Goal: Task Accomplishment & Management: Manage account settings

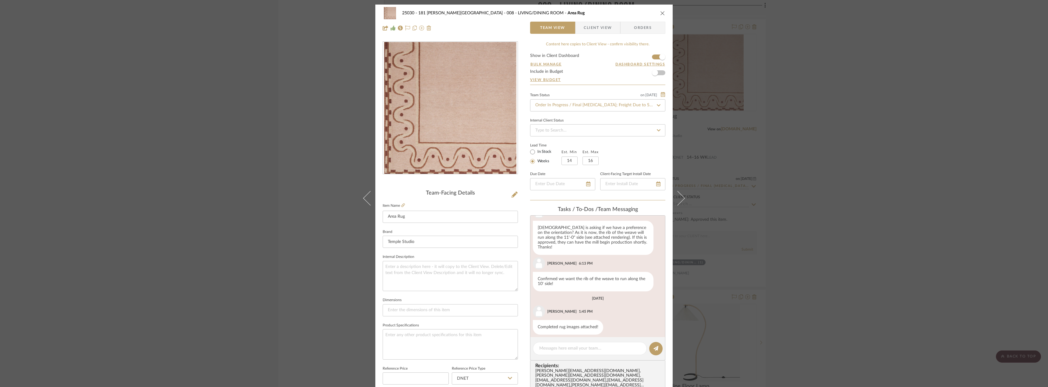
click at [660, 13] on icon "close" at bounding box center [662, 13] width 5 height 5
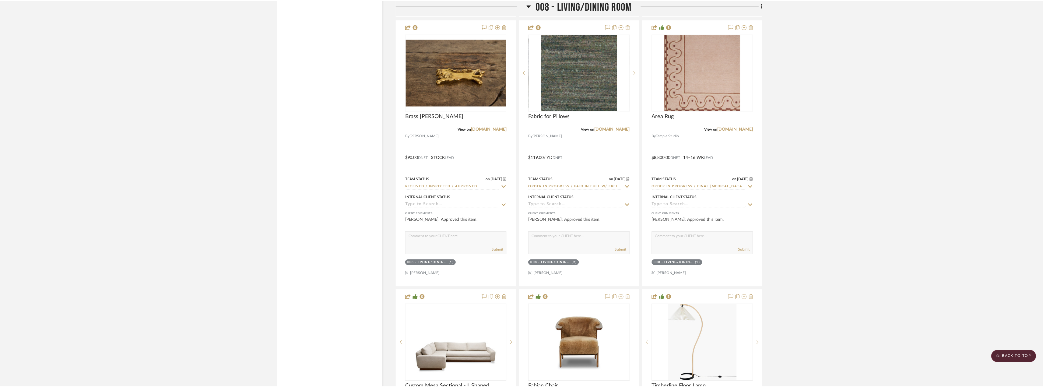
scroll to position [7735, 0]
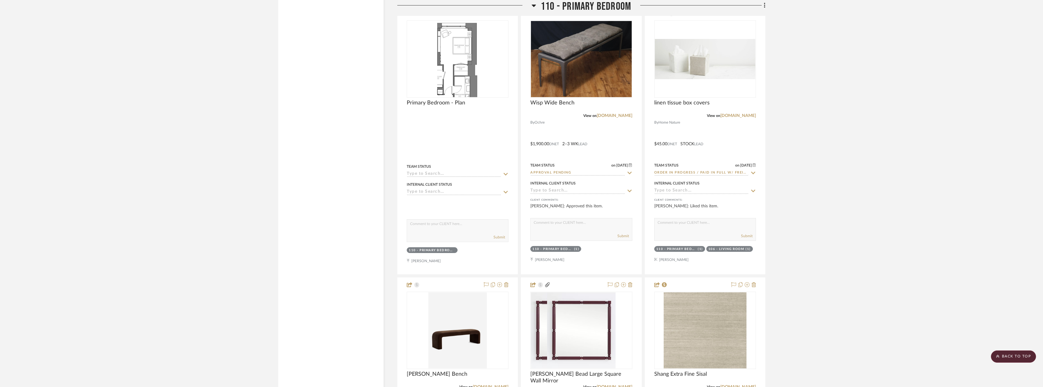
scroll to position [9258, 0]
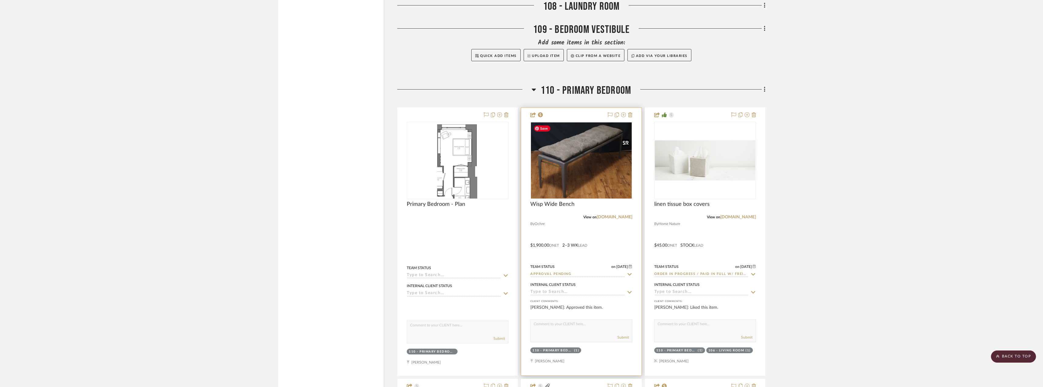
click at [0, 0] on img at bounding box center [0, 0] width 0 height 0
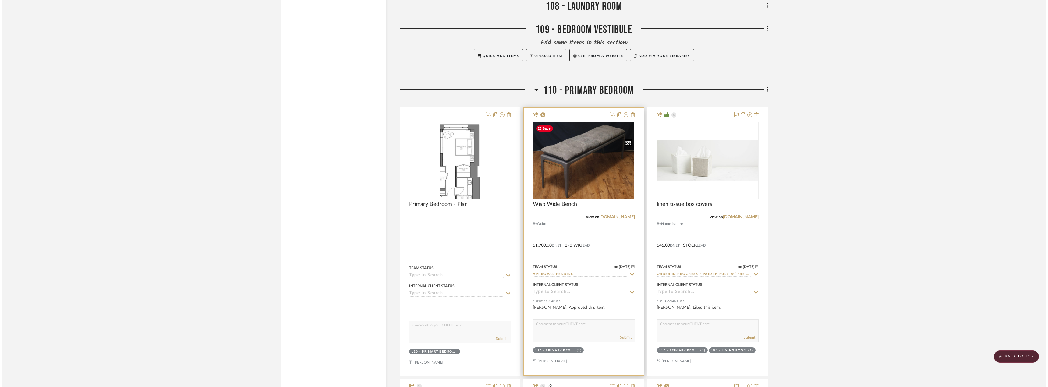
scroll to position [0, 0]
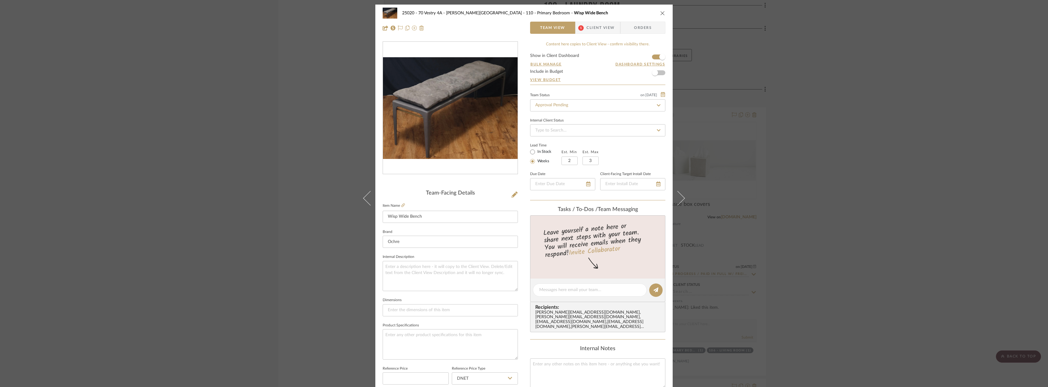
click at [609, 33] on span "Client View" at bounding box center [600, 28] width 28 height 12
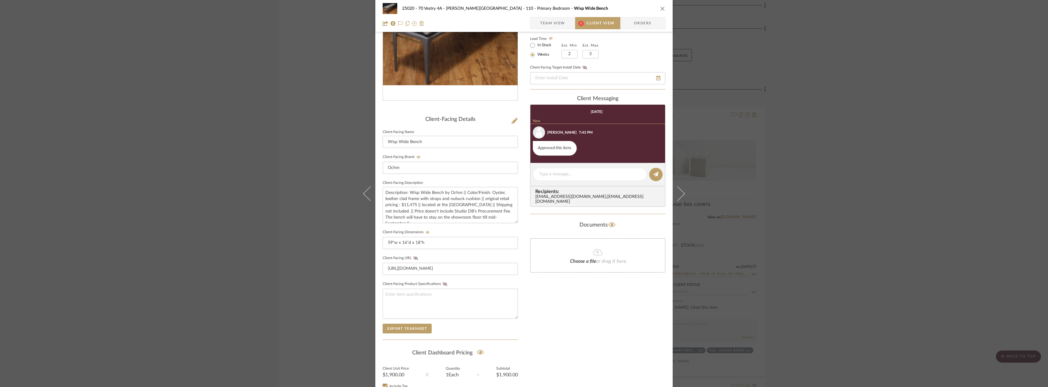
scroll to position [125, 0]
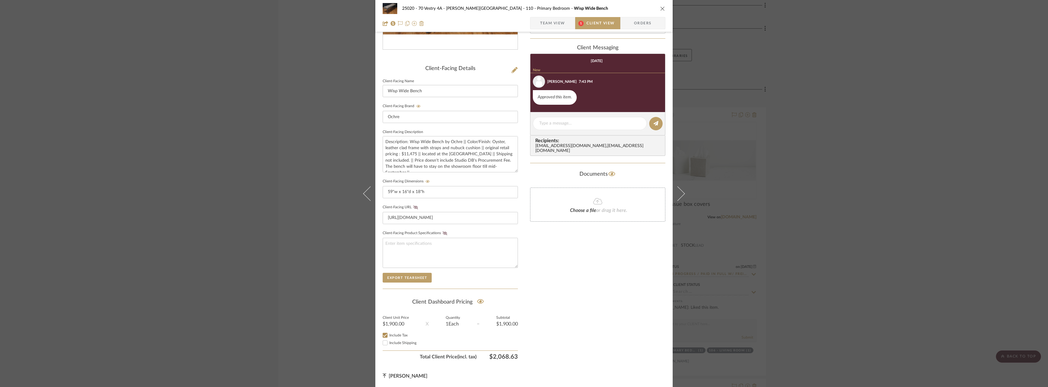
click at [557, 21] on span "Team View" at bounding box center [552, 23] width 25 height 12
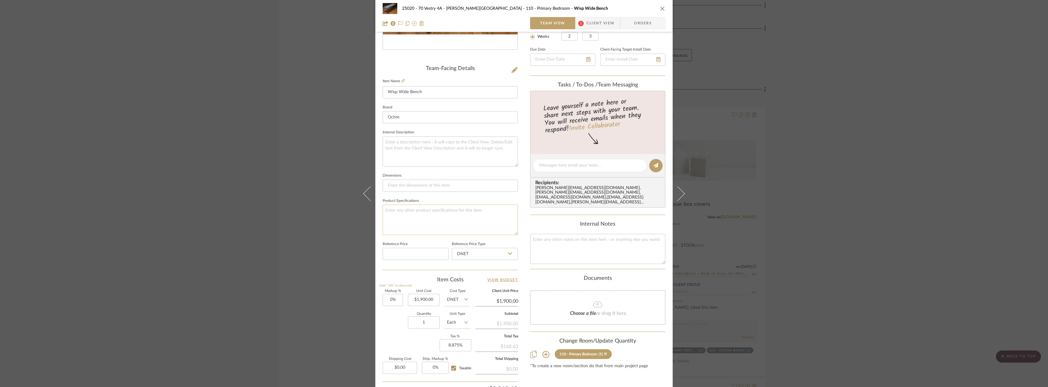
scroll to position [180, 0]
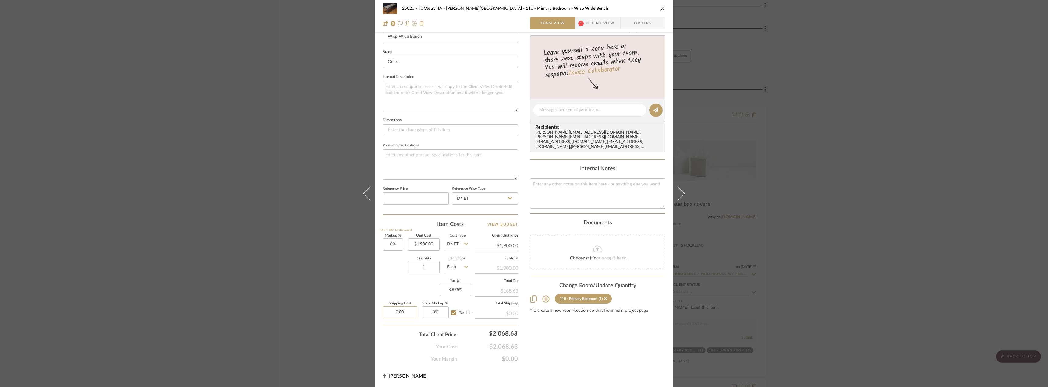
click at [401, 315] on input "0.00" at bounding box center [400, 312] width 34 height 12
type input "$375.00"
click at [603, 358] on div "Content here copies to Client View - confirm visibility there. Show in Client D…" at bounding box center [597, 111] width 135 height 501
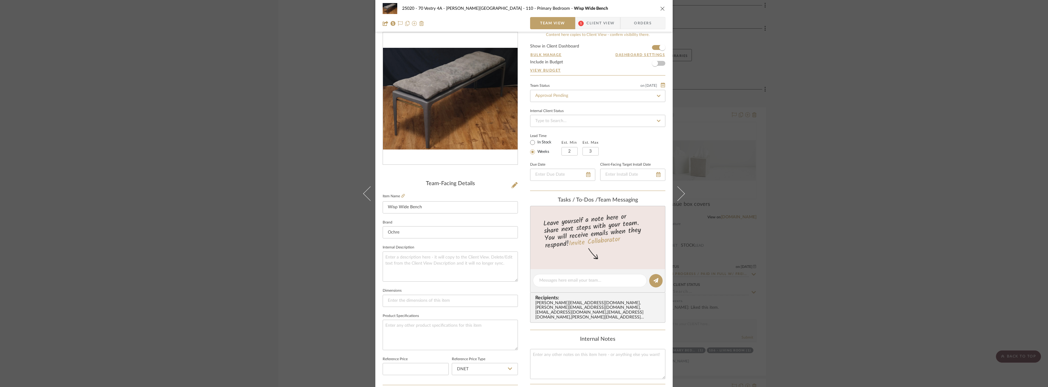
scroll to position [0, 0]
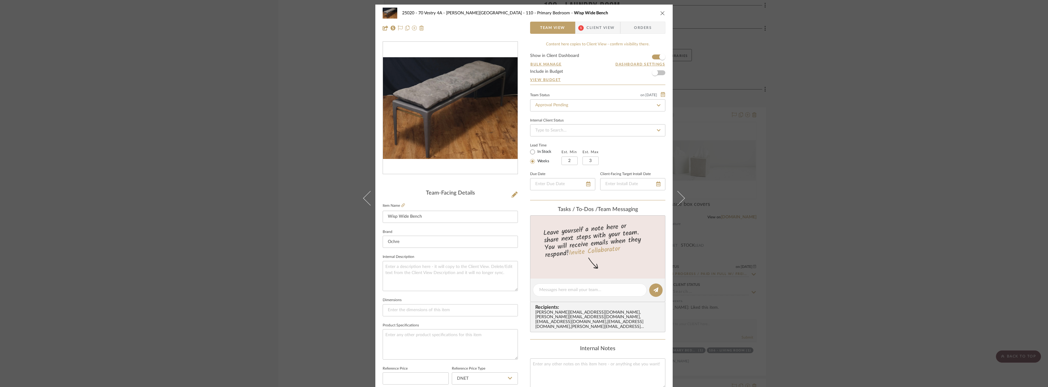
click at [592, 28] on span "Client View" at bounding box center [600, 28] width 28 height 12
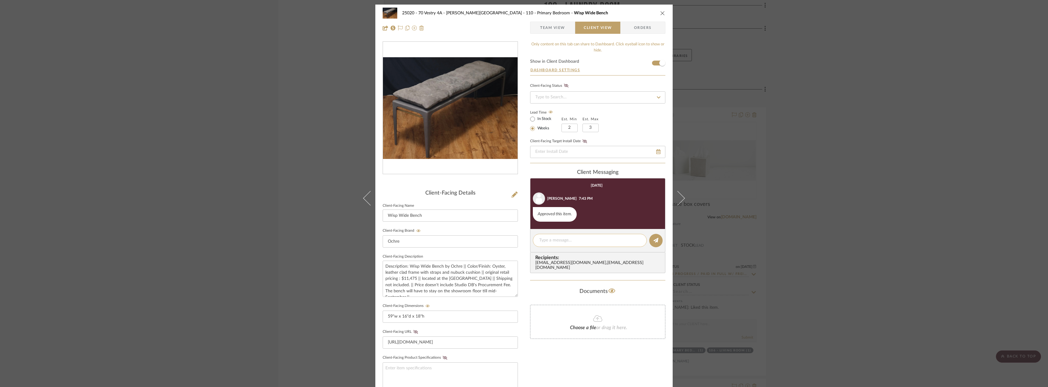
click at [559, 240] on textarea at bounding box center [589, 240] width 101 height 6
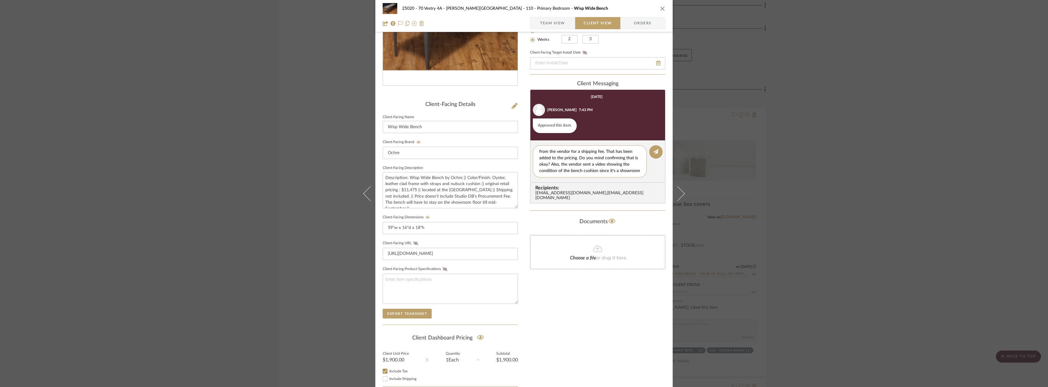
scroll to position [91, 0]
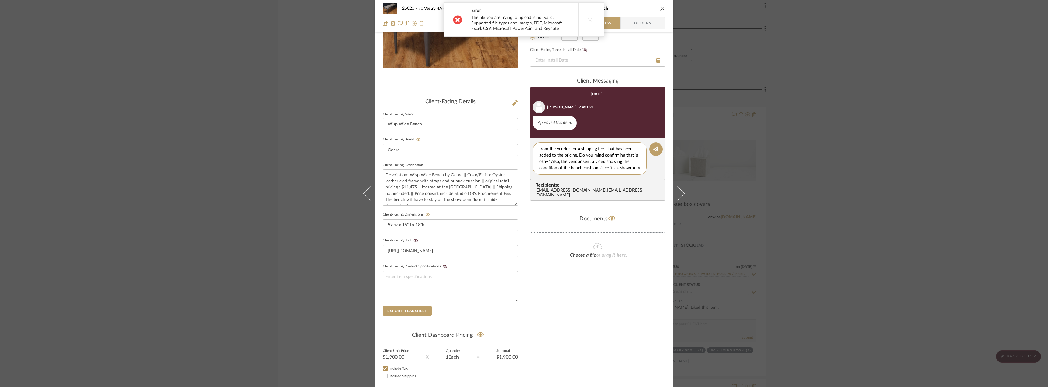
click at [591, 19] on button at bounding box center [589, 20] width 23 height 34
drag, startPoint x: 632, startPoint y: 168, endPoint x: 536, endPoint y: 161, distance: 96.5
click at [536, 161] on div "Hi [PERSON_NAME], just a heads up that got a quote from the vendor for a shippi…" at bounding box center [590, 159] width 114 height 32
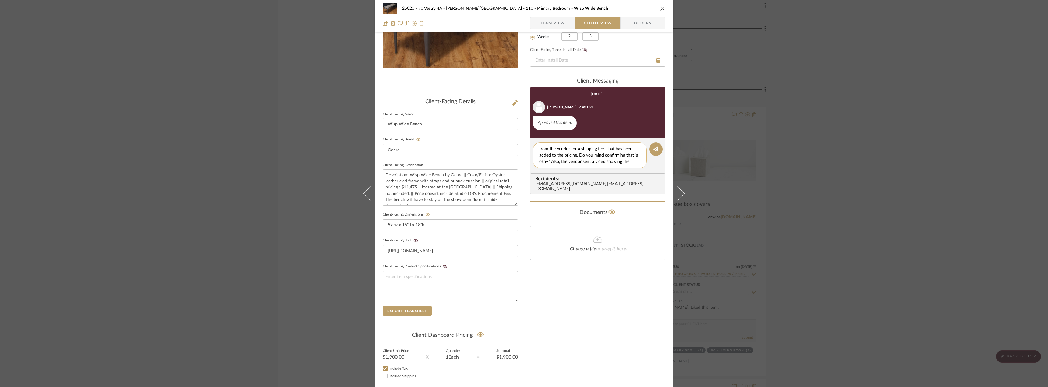
type textarea "Hi [PERSON_NAME], just a heads up that got a quote from the vendor for a shippi…"
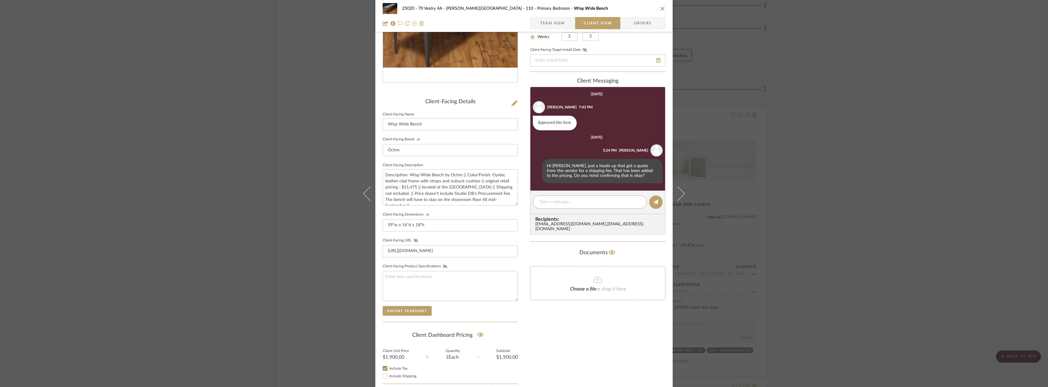
click at [966, 52] on div "25020 - 70 Vestry 4A - [PERSON_NAME] 110 - Primary Bedroom Wisp Wide Bench Team…" at bounding box center [524, 193] width 1048 height 387
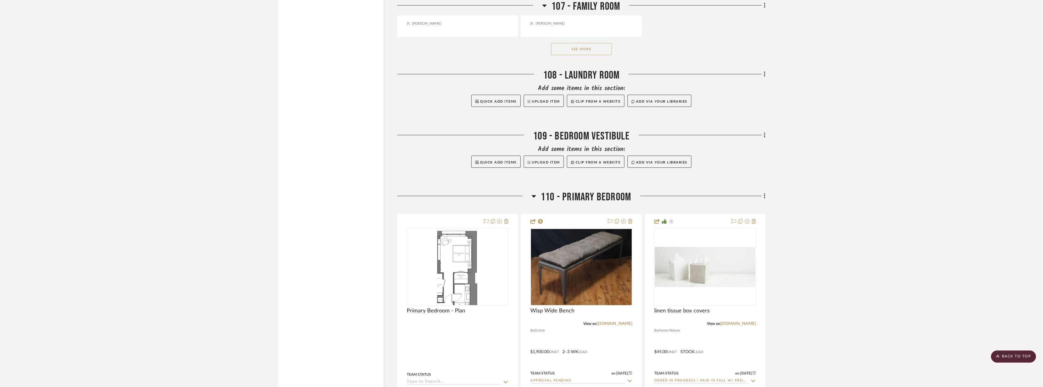
scroll to position [9136, 0]
